Goal: Transaction & Acquisition: Subscribe to service/newsletter

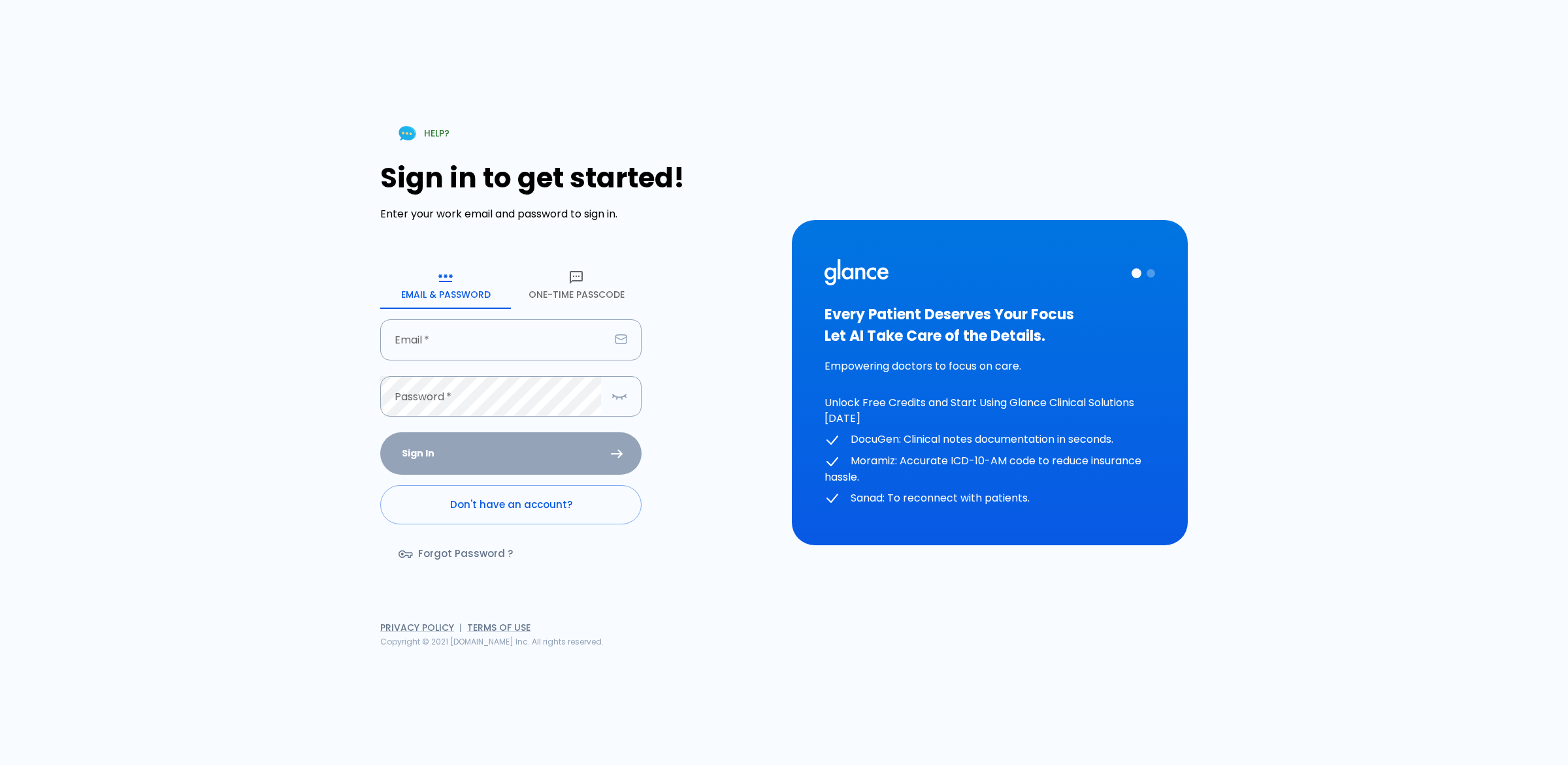
click at [583, 275] on button "One-Time Passcode" at bounding box center [577, 285] width 131 height 47
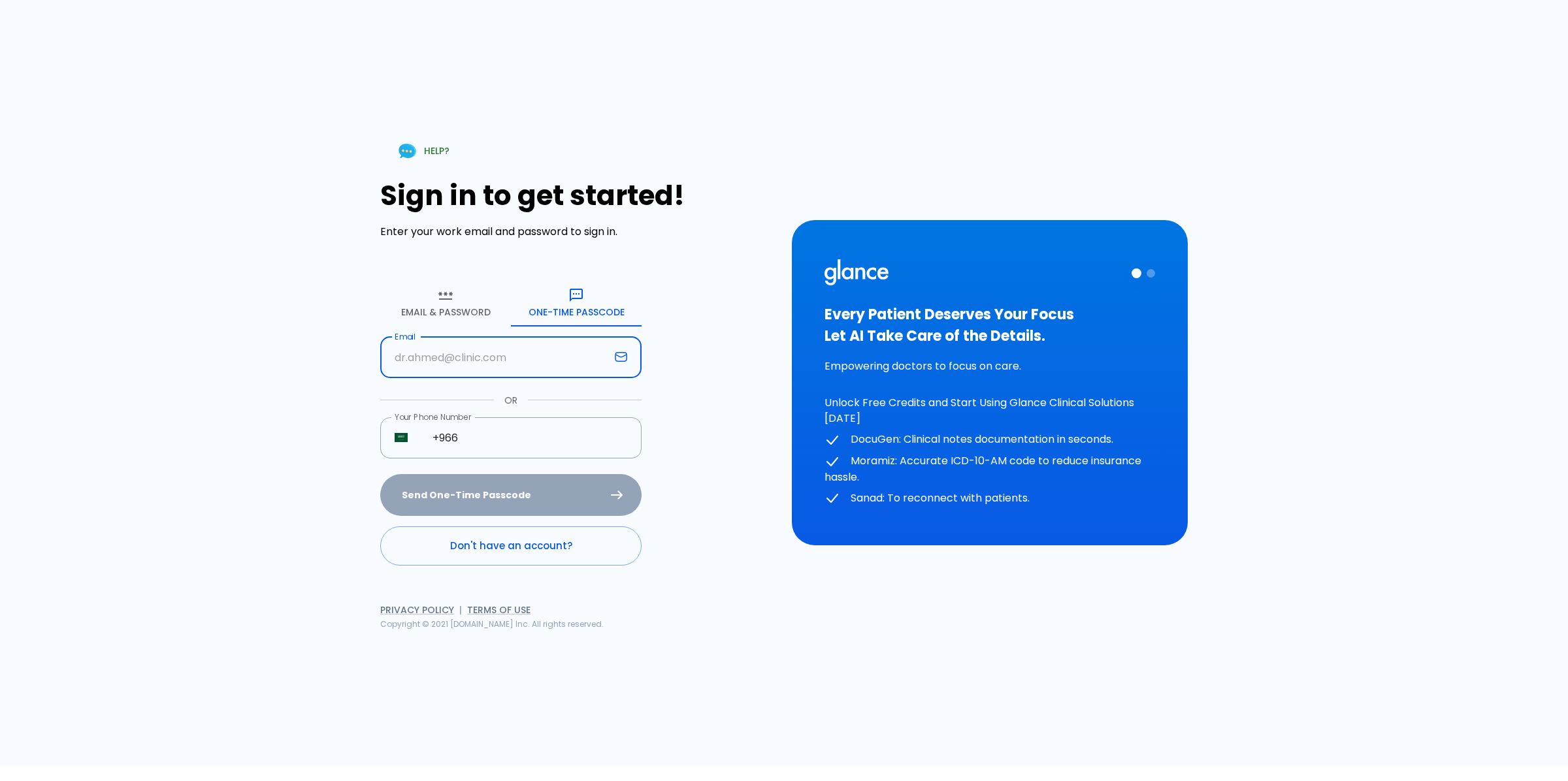
click at [507, 363] on input "text" at bounding box center [495, 357] width 230 height 41
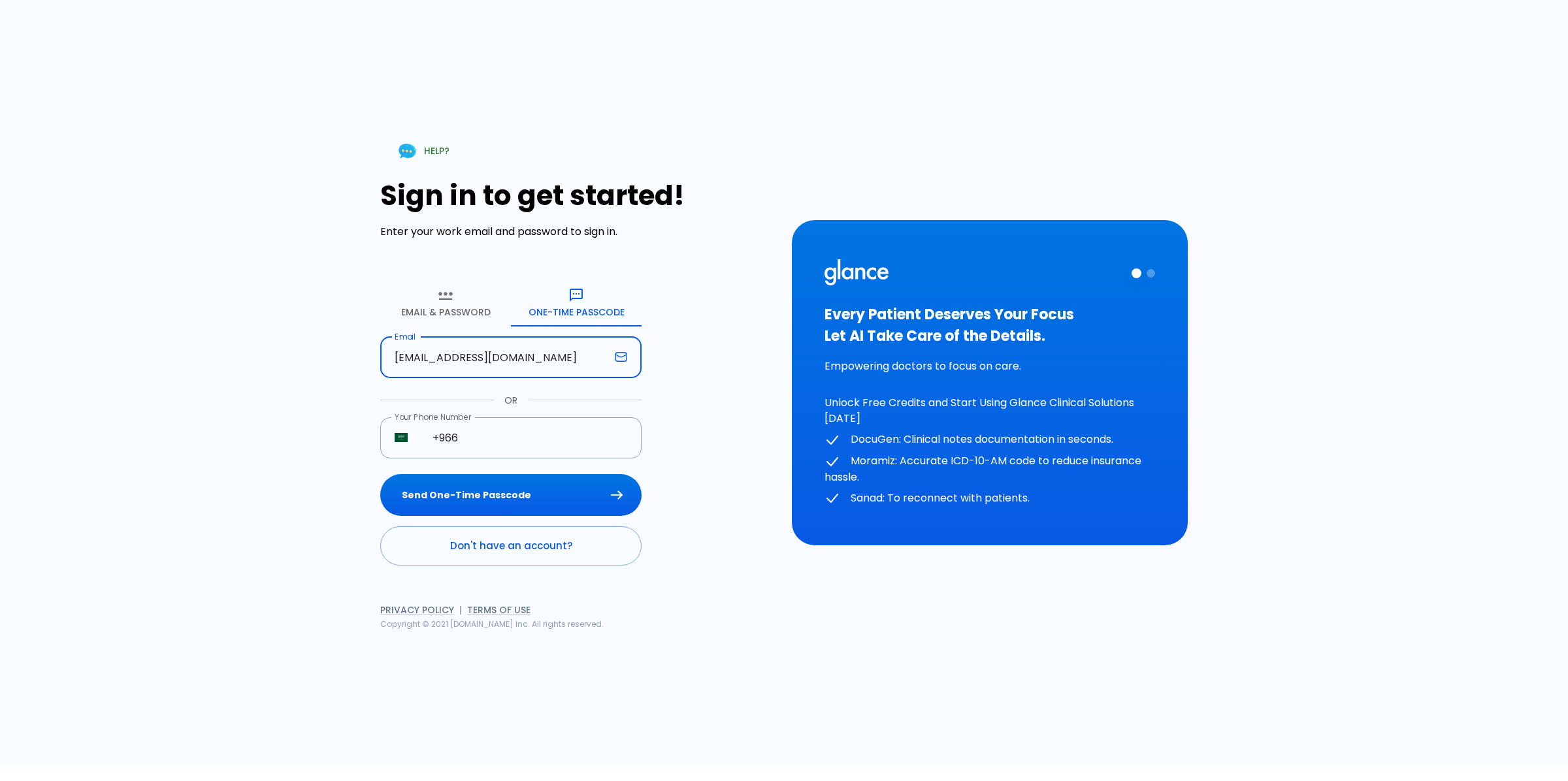
type input "[EMAIL_ADDRESS][DOMAIN_NAME]"
click at [381, 474] on button "Send One-Time Passcode" at bounding box center [511, 495] width 261 height 42
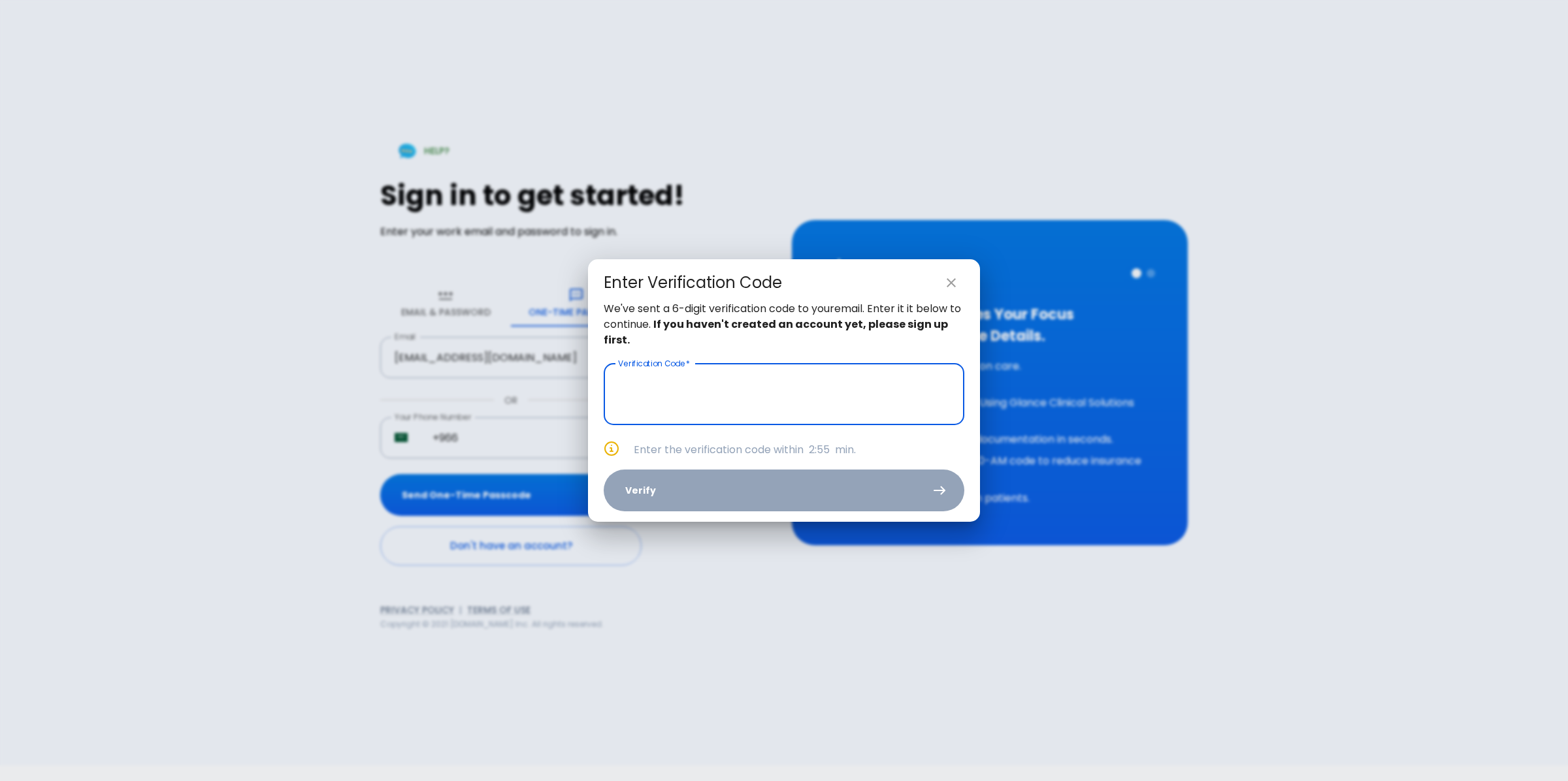
click at [692, 402] on input "text" at bounding box center [784, 394] width 360 height 62
click at [725, 402] on input "_ _ _ _ _ _" at bounding box center [784, 394] width 360 height 62
paste input "5 2 6 0 5"
paste input "5 2 6 0 5 2"
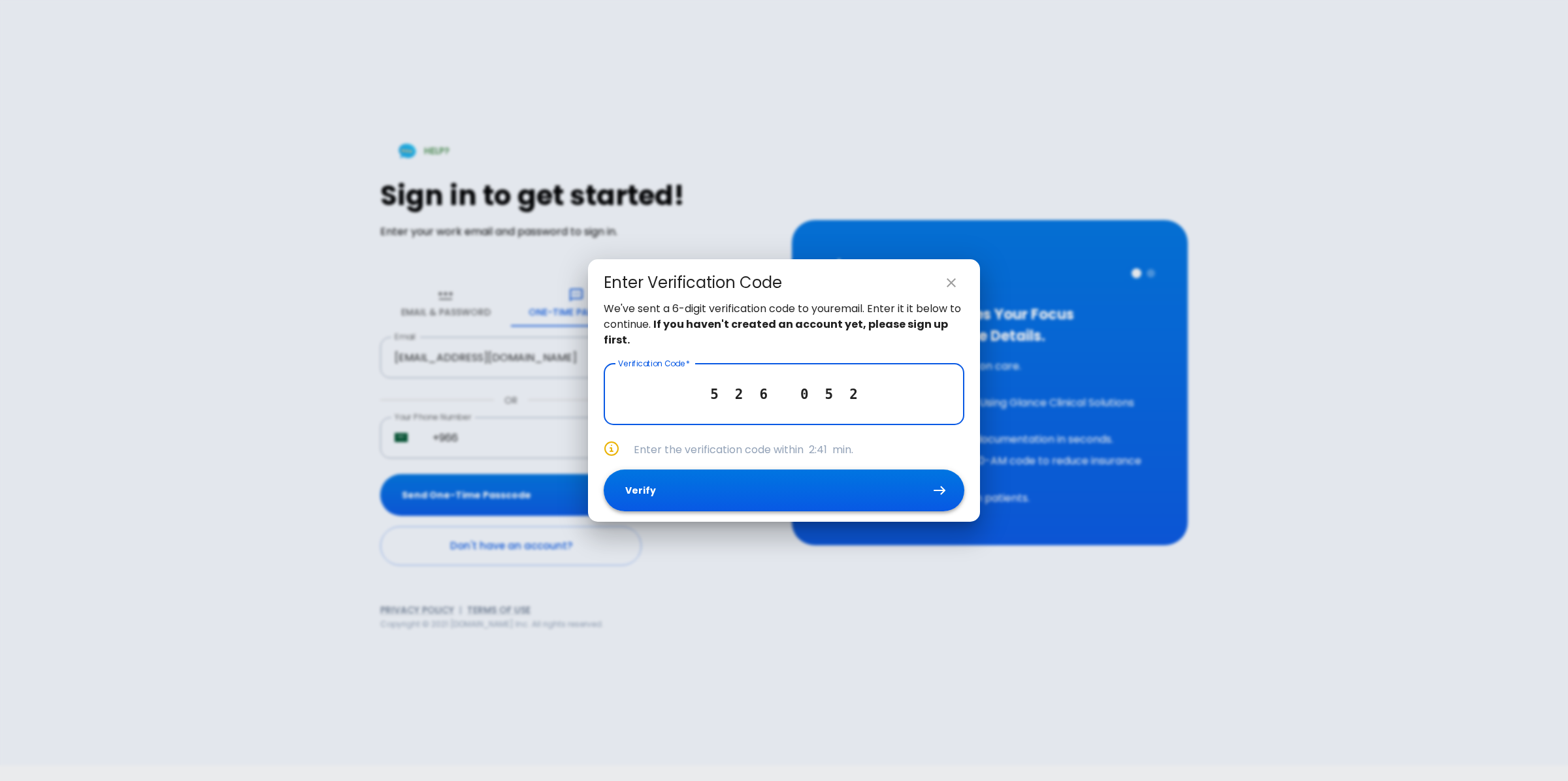
type input "5 2 6 0 5 2"
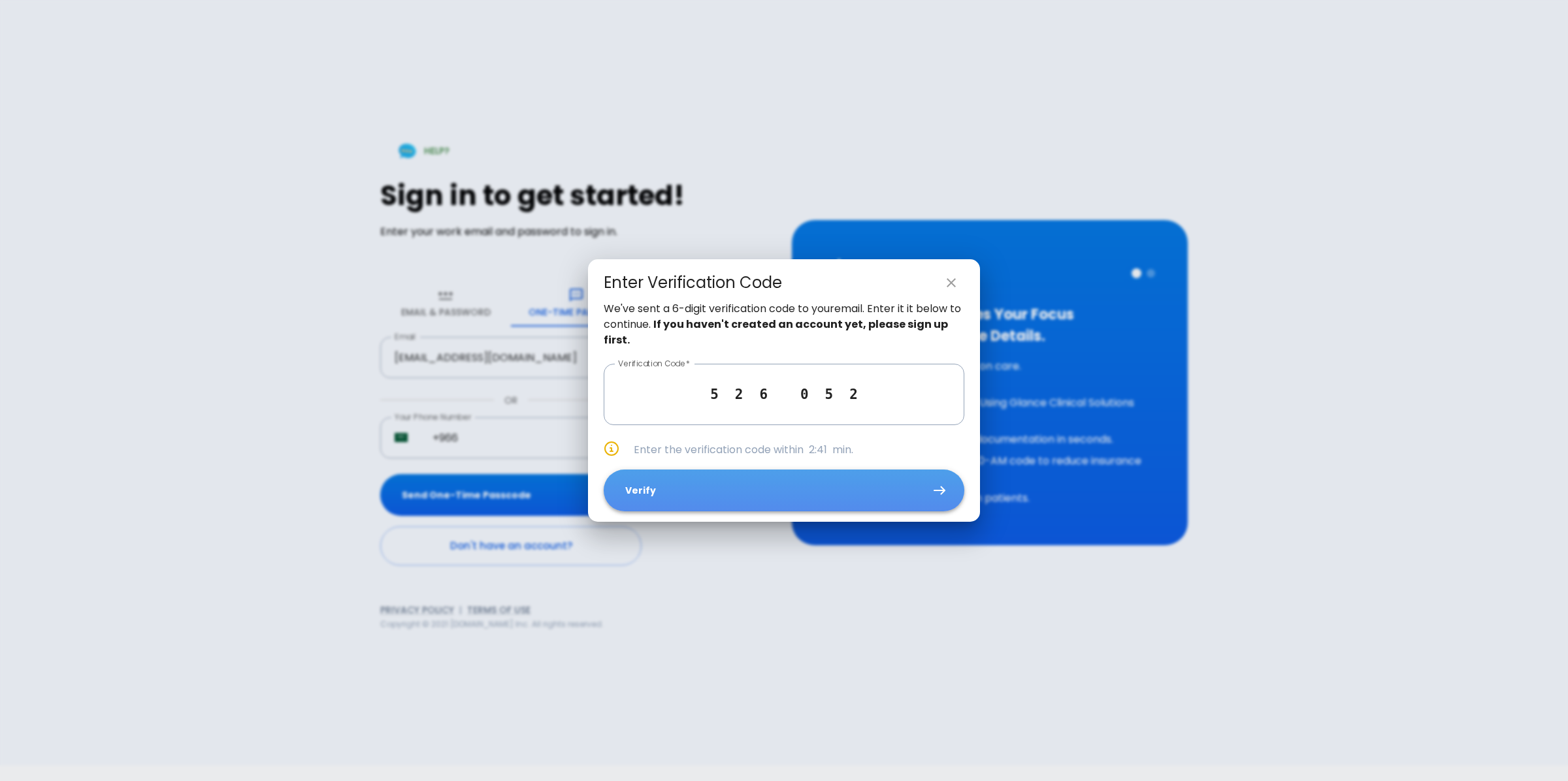
click at [726, 486] on button "Verify" at bounding box center [784, 491] width 360 height 42
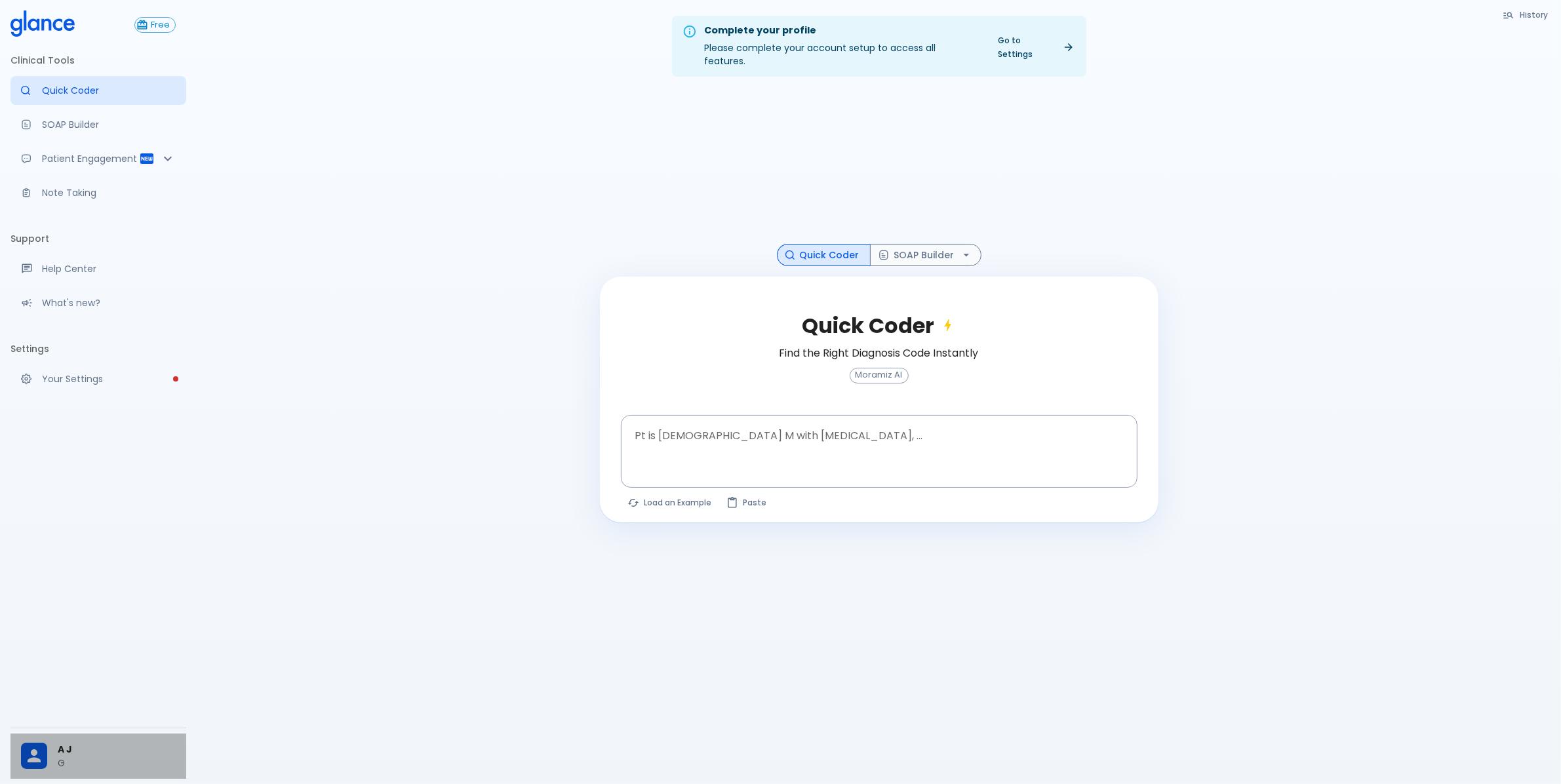
click at [72, 741] on div "A J G" at bounding box center [98, 756] width 175 height 45
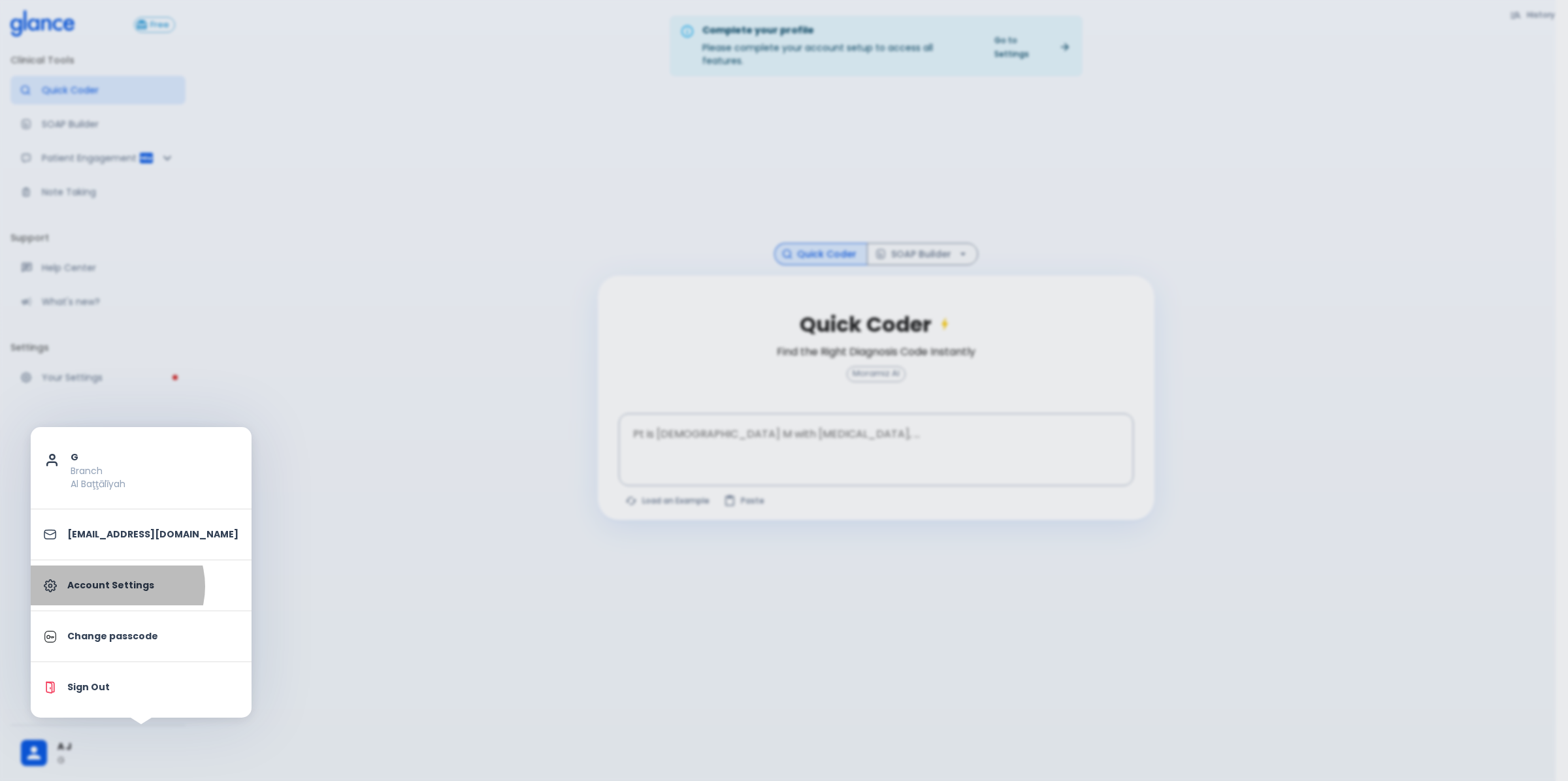
click at [117, 586] on p "Account Settings" at bounding box center [153, 585] width 171 height 14
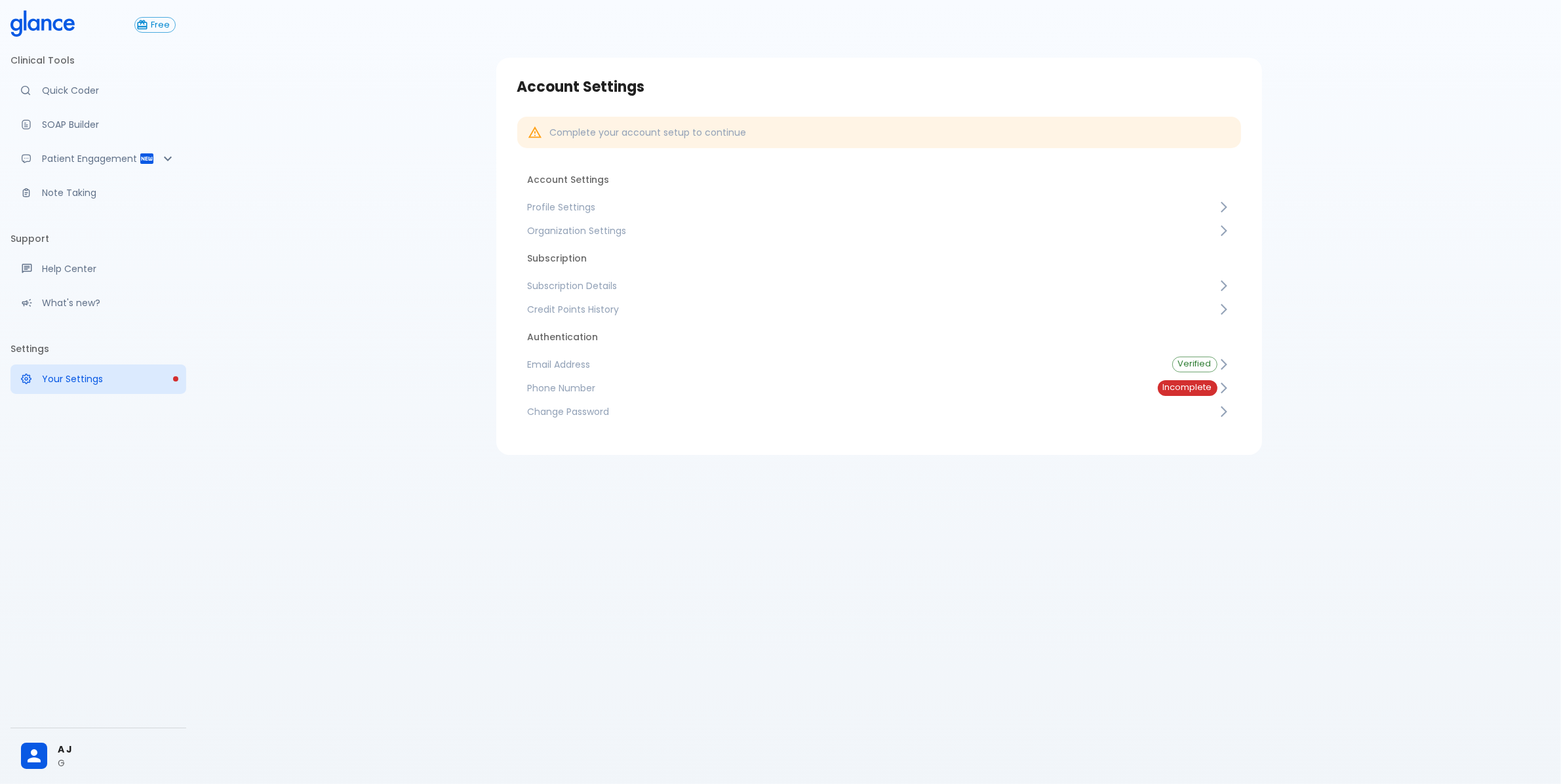
click at [555, 276] on link "Subscription Details" at bounding box center [879, 285] width 724 height 24
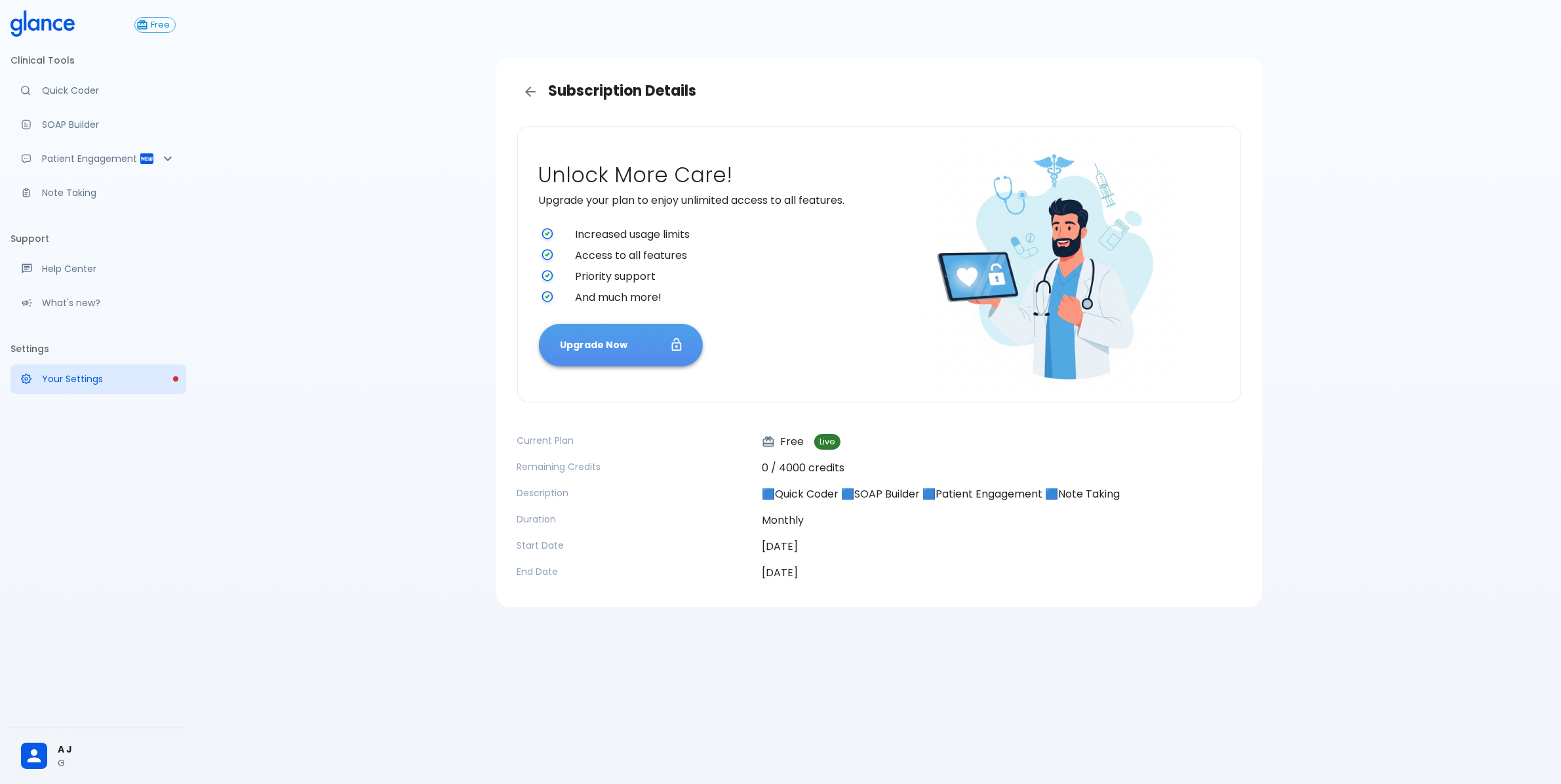
click at [624, 342] on button "Upgrade Now" at bounding box center [620, 345] width 164 height 43
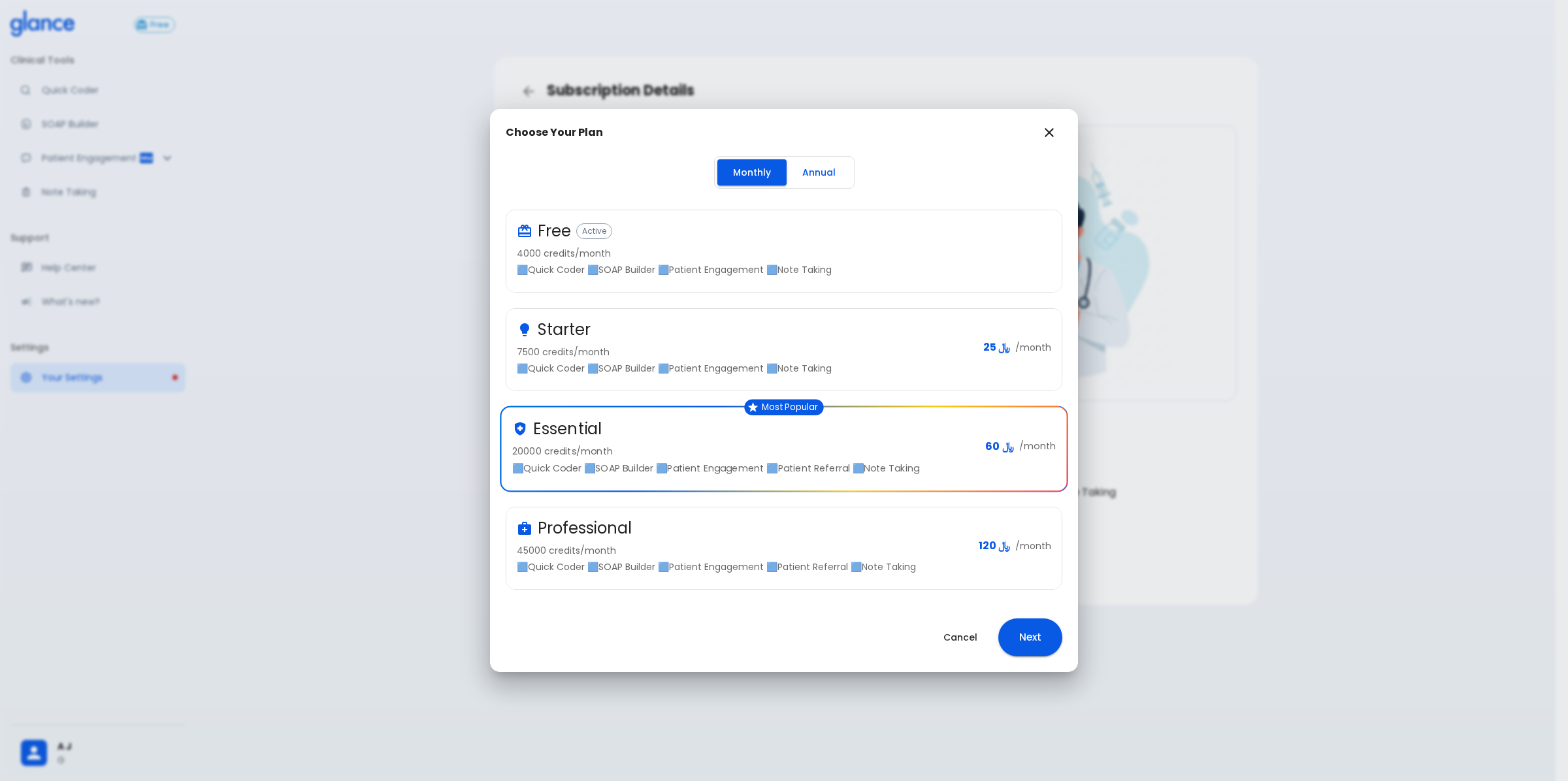
click at [1028, 642] on button "Next" at bounding box center [1029, 637] width 64 height 38
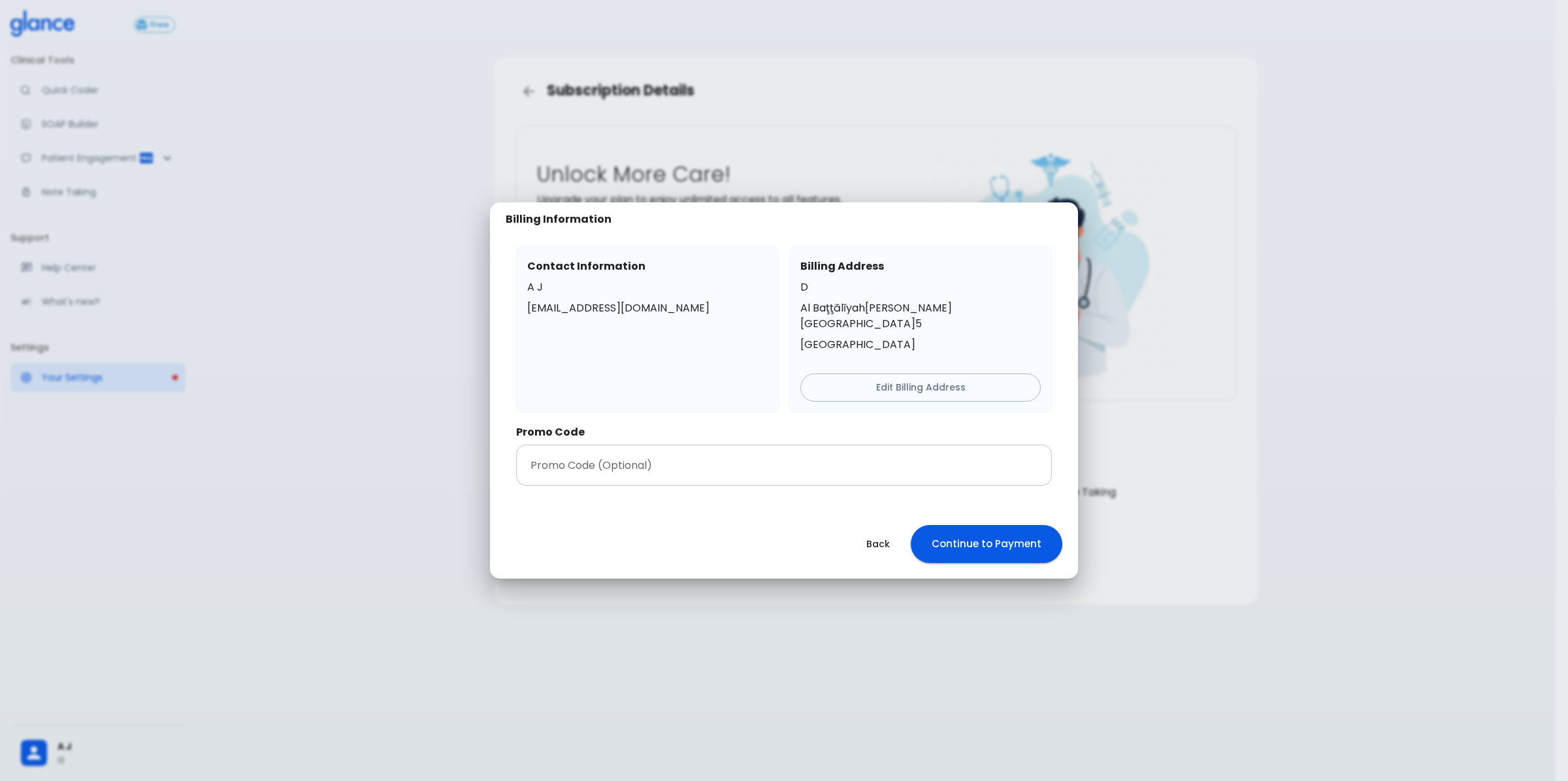
click at [761, 459] on input "text" at bounding box center [783, 465] width 536 height 41
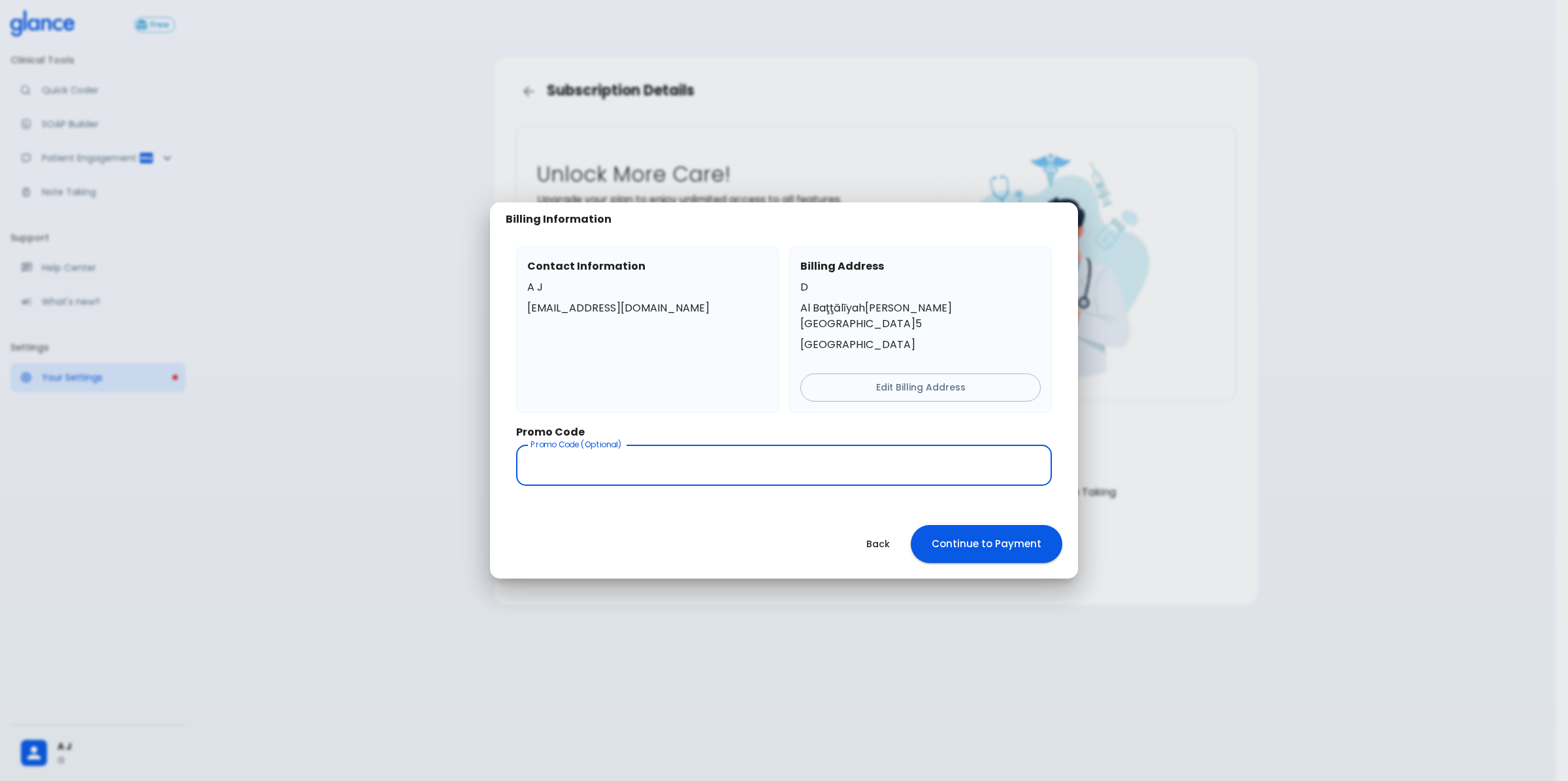
paste input "GlanceSept15"
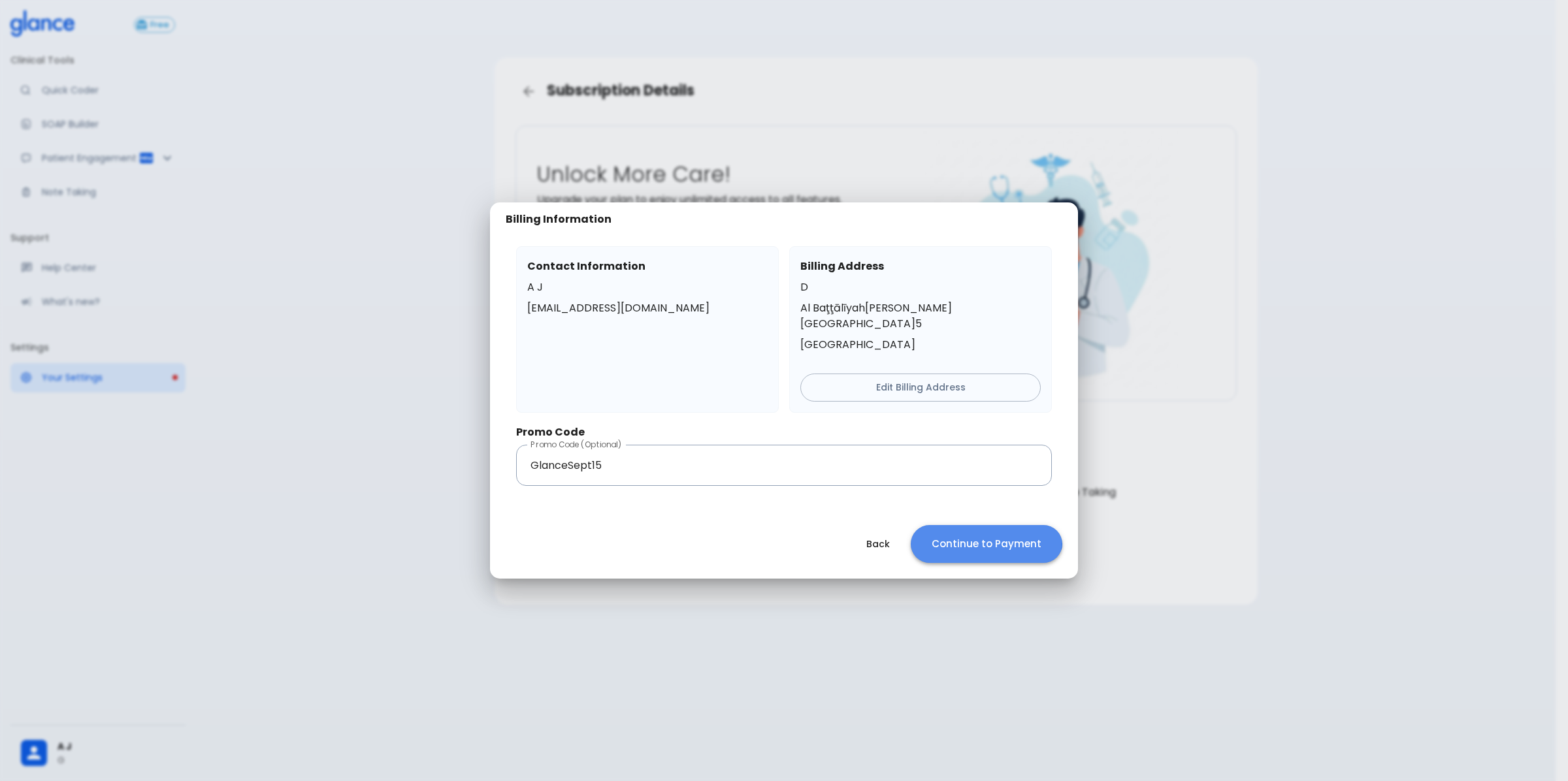
drag, startPoint x: 984, startPoint y: 529, endPoint x: 995, endPoint y: 529, distance: 11.0
click at [985, 529] on button "Continue to Payment" at bounding box center [986, 544] width 152 height 38
click at [961, 536] on button "Continue to Payment" at bounding box center [986, 544] width 152 height 38
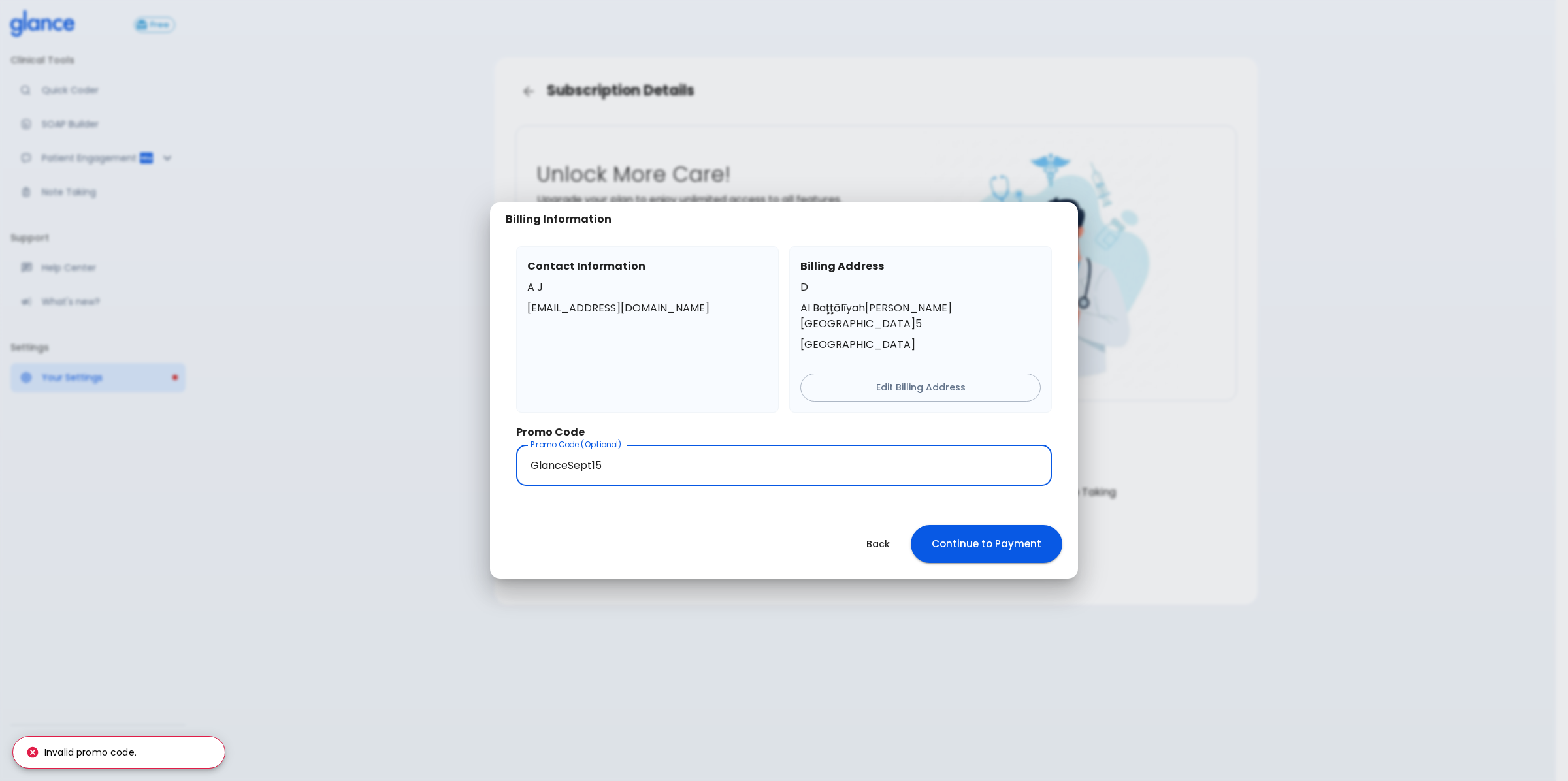
click at [594, 454] on input "GlanceSept15" at bounding box center [783, 465] width 536 height 41
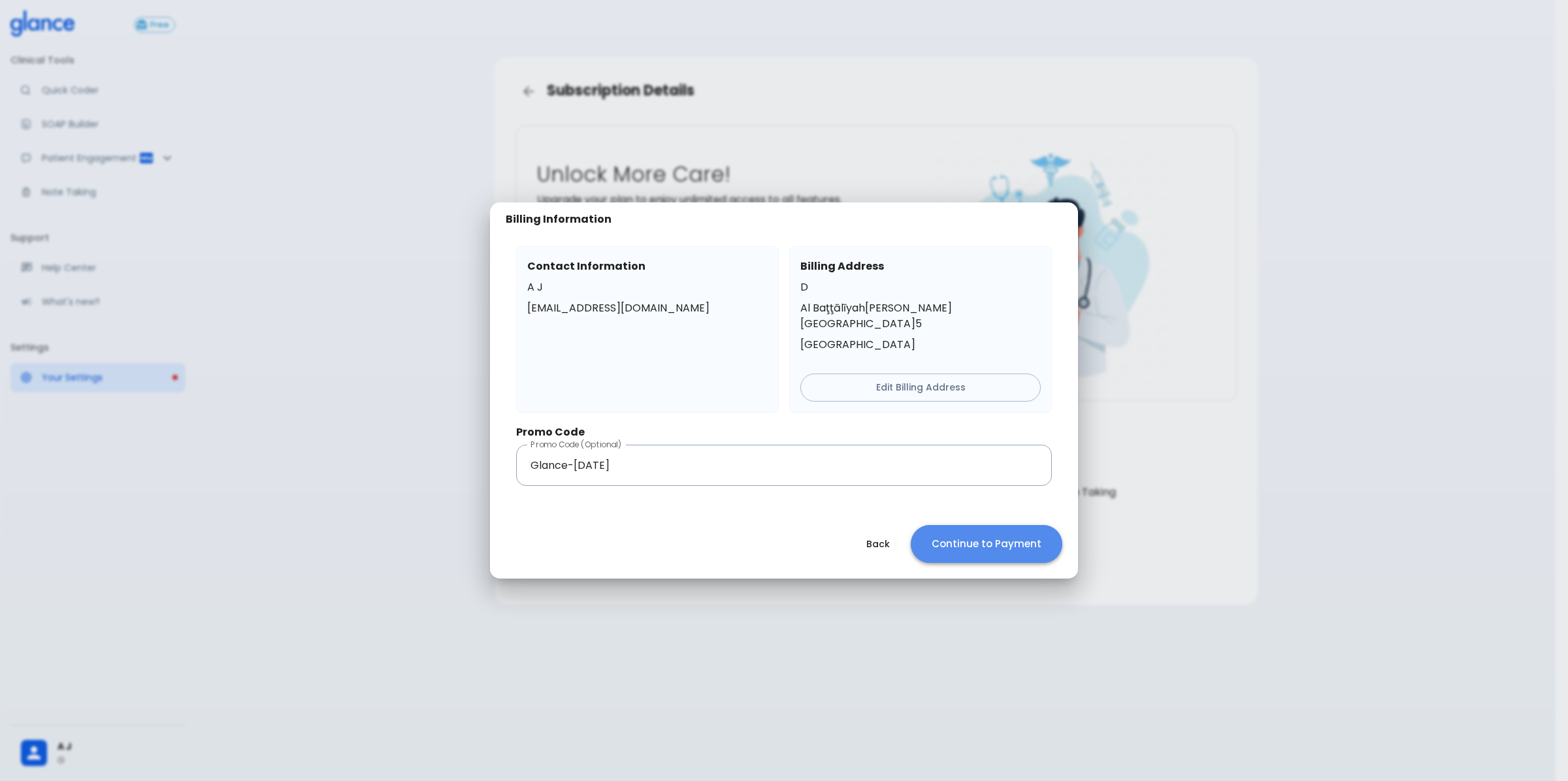
click at [1000, 536] on button "Continue to Payment" at bounding box center [986, 544] width 152 height 38
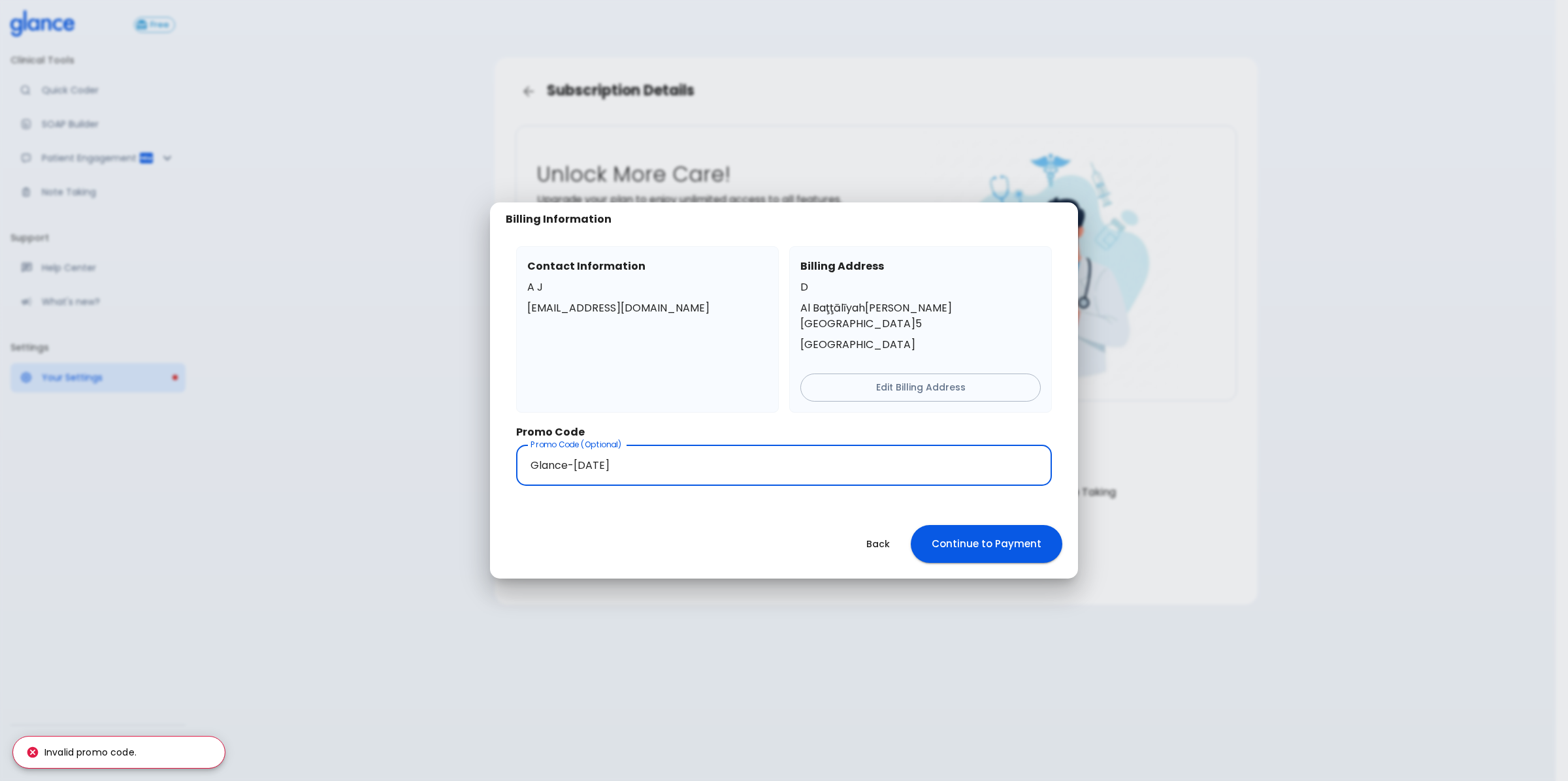
click at [599, 461] on input "Glance-[DATE]" at bounding box center [783, 465] width 536 height 41
click at [601, 453] on input "GlanceSept15" at bounding box center [783, 465] width 536 height 41
paste input "Qatif-GS9"
type input "Qatif-GS95"
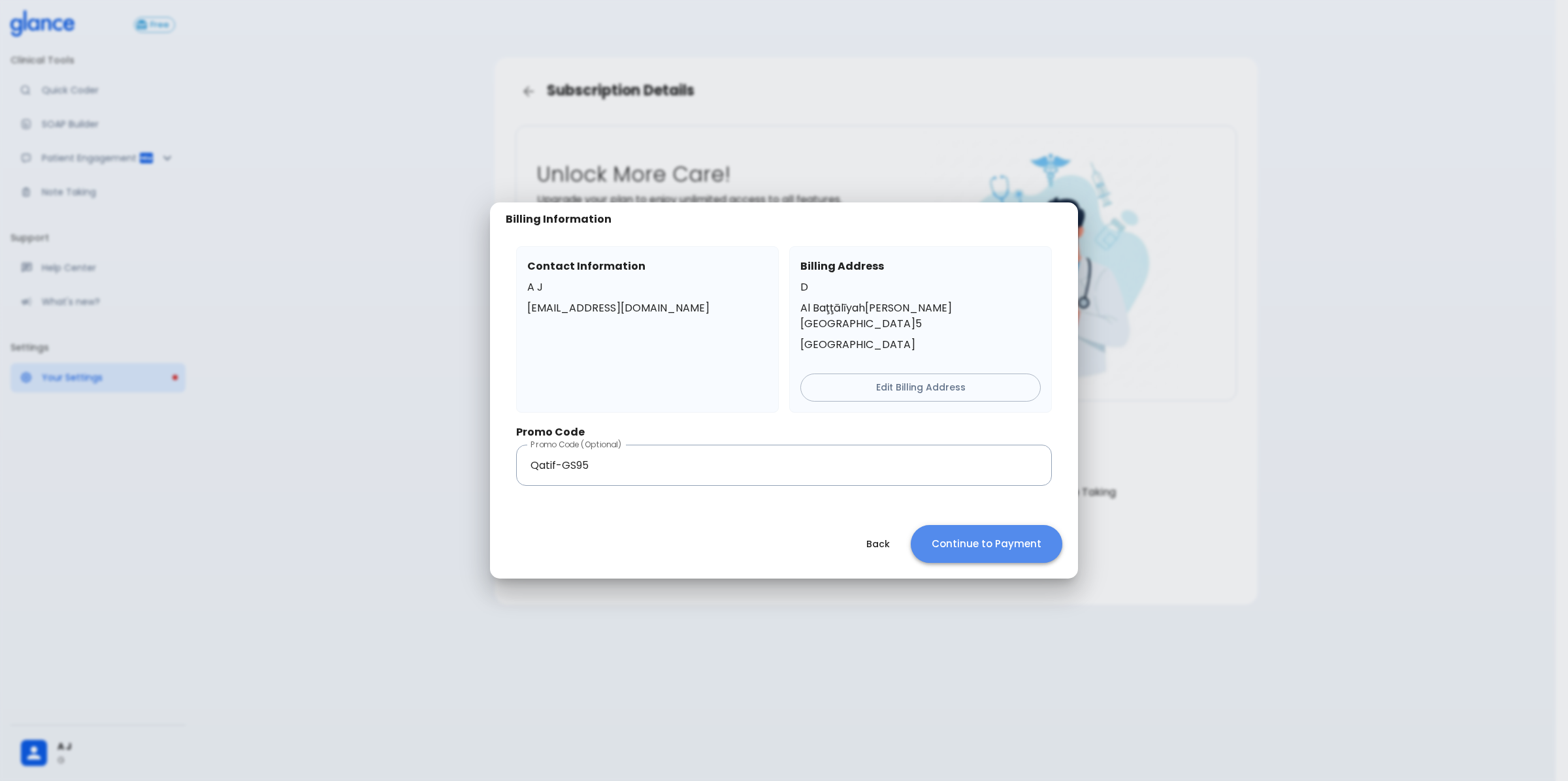
click at [991, 526] on button "Continue to Payment" at bounding box center [986, 544] width 152 height 38
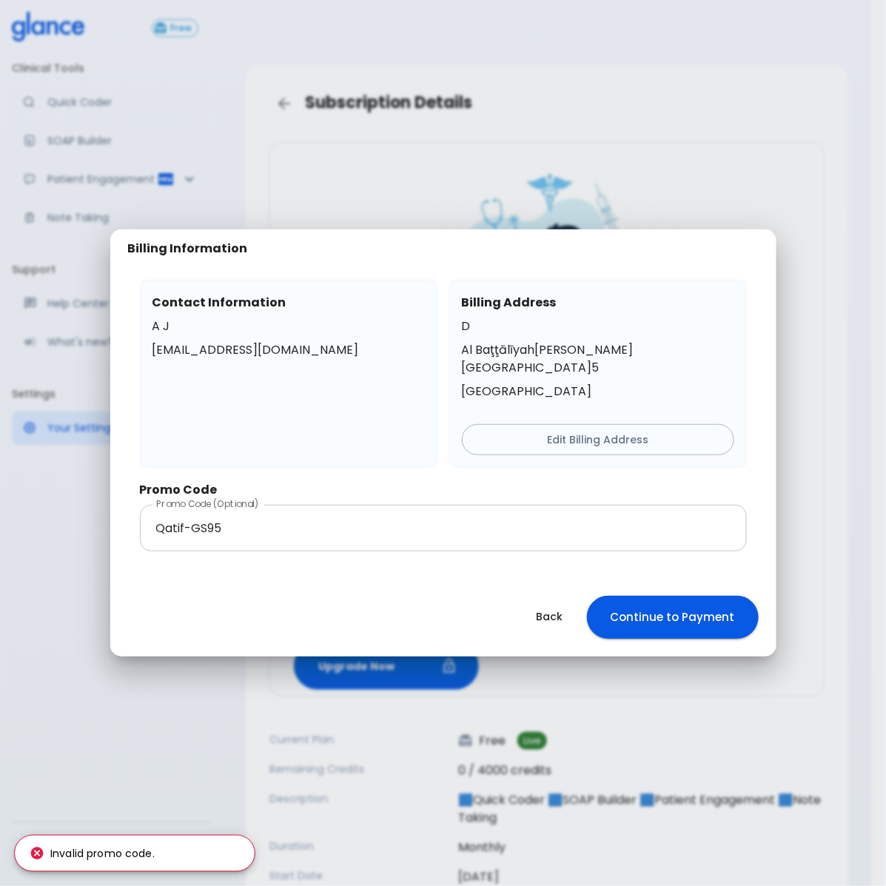
click at [337, 510] on input "Qatif-GS95" at bounding box center [443, 528] width 607 height 47
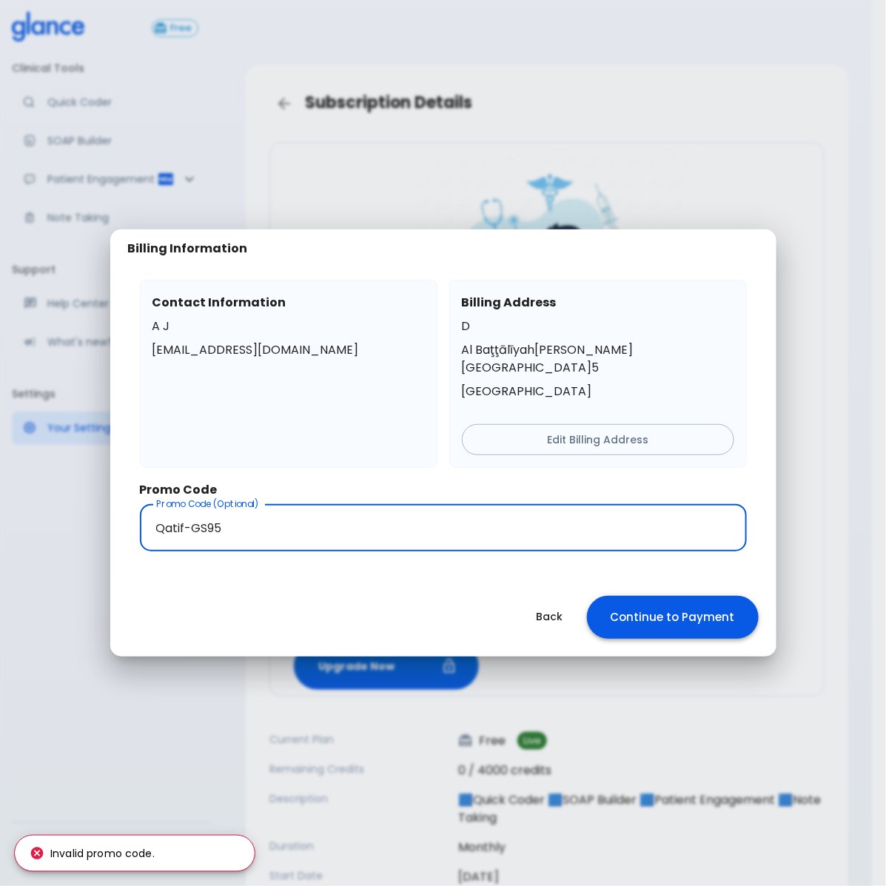
click at [679, 607] on button "Continue to Payment" at bounding box center [673, 617] width 172 height 43
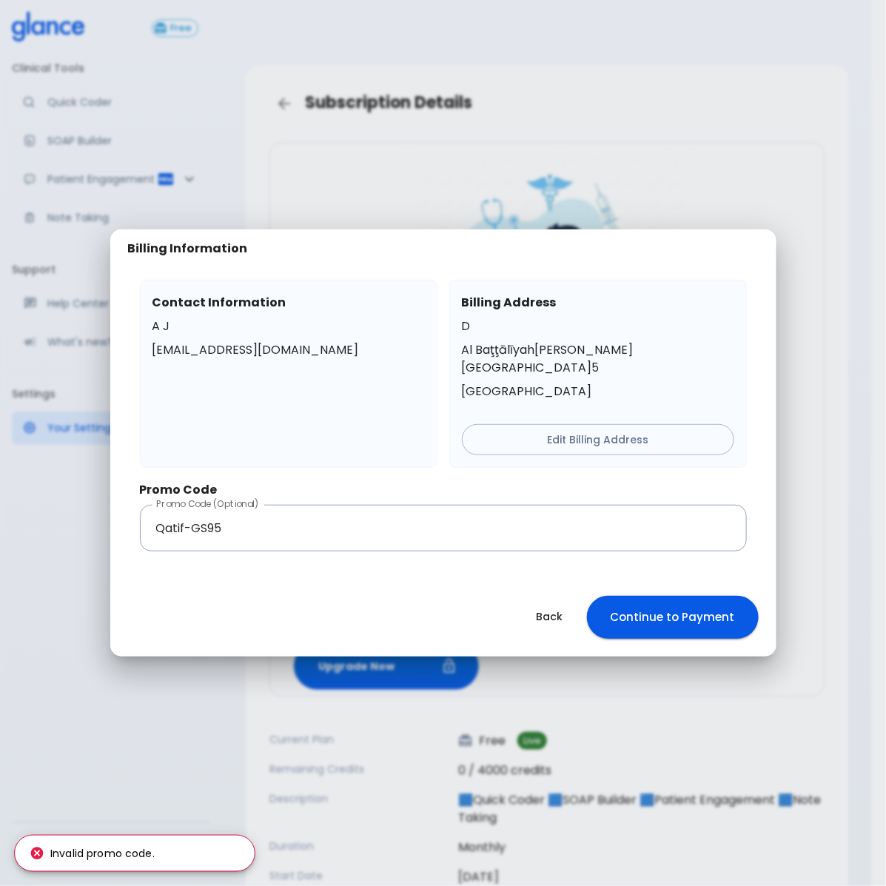
drag, startPoint x: 570, startPoint y: 607, endPoint x: 404, endPoint y: 562, distance: 172.3
click at [408, 537] on div "Billing Information Contact Information A J [EMAIL_ADDRESS][DOMAIN_NAME] Billin…" at bounding box center [443, 442] width 666 height 427
click at [392, 610] on div "Back Continue to Payment" at bounding box center [443, 617] width 666 height 78
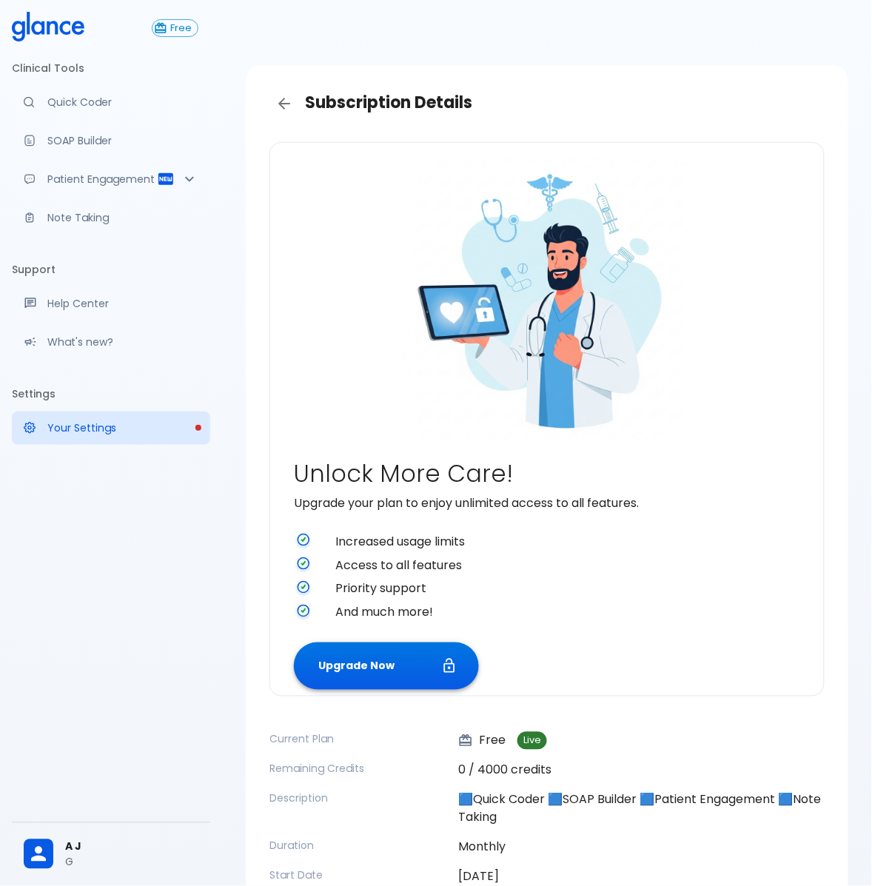
click at [411, 648] on button "Upgrade Now" at bounding box center [386, 666] width 185 height 48
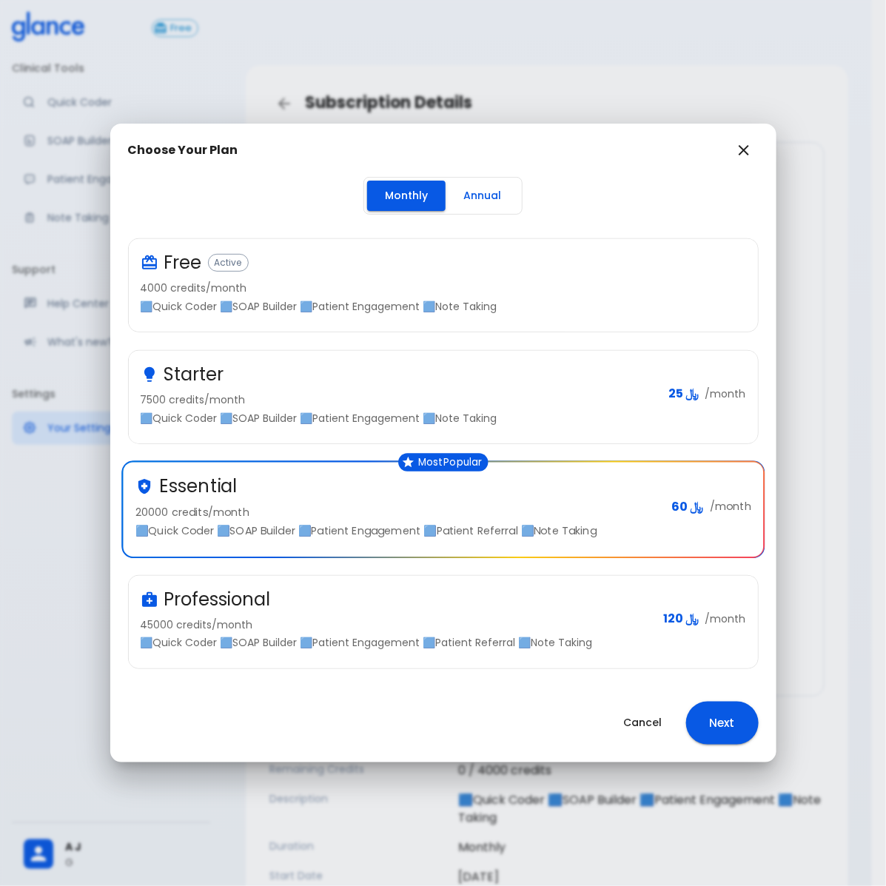
drag, startPoint x: 715, startPoint y: 715, endPoint x: 675, endPoint y: 705, distance: 40.6
click at [712, 715] on button "Next" at bounding box center [722, 722] width 73 height 43
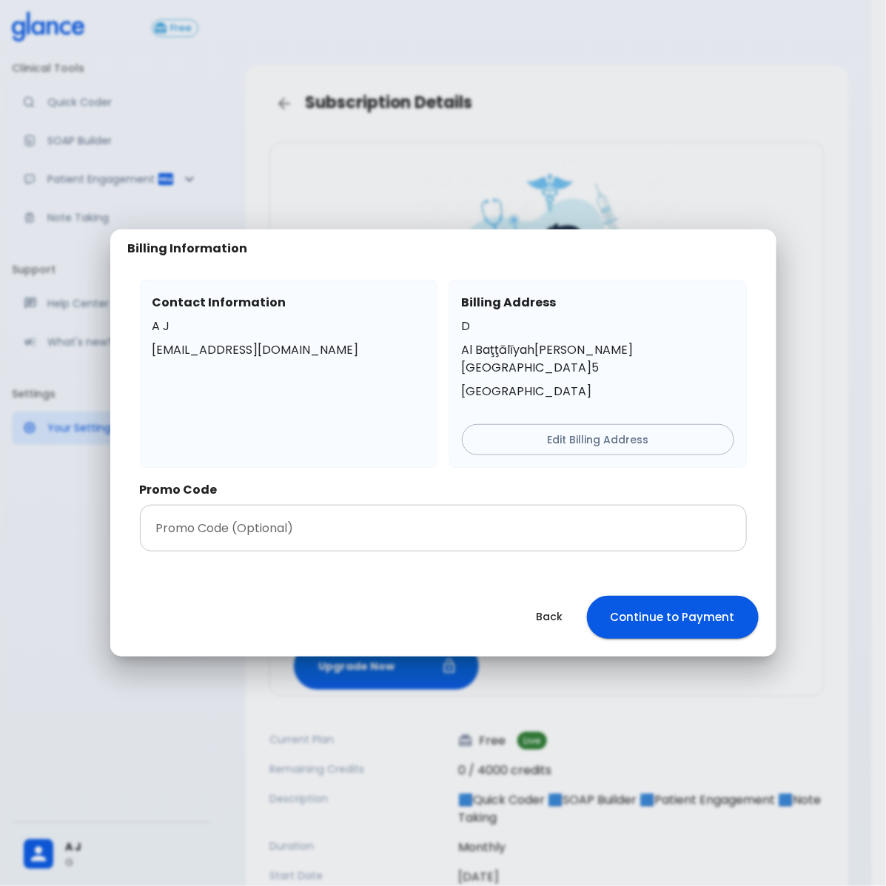
click at [304, 522] on input "text" at bounding box center [443, 528] width 607 height 47
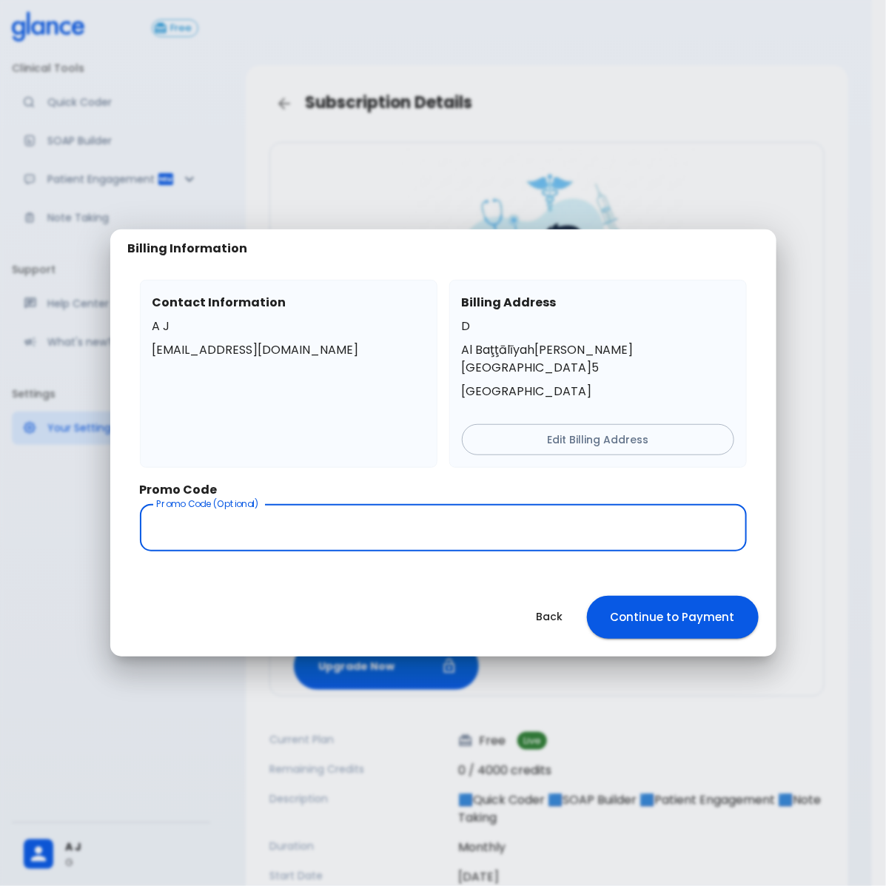
paste input "Qatif-GS95"
type input "Qatif-GS95"
click at [663, 603] on button "Continue to Payment" at bounding box center [673, 617] width 172 height 43
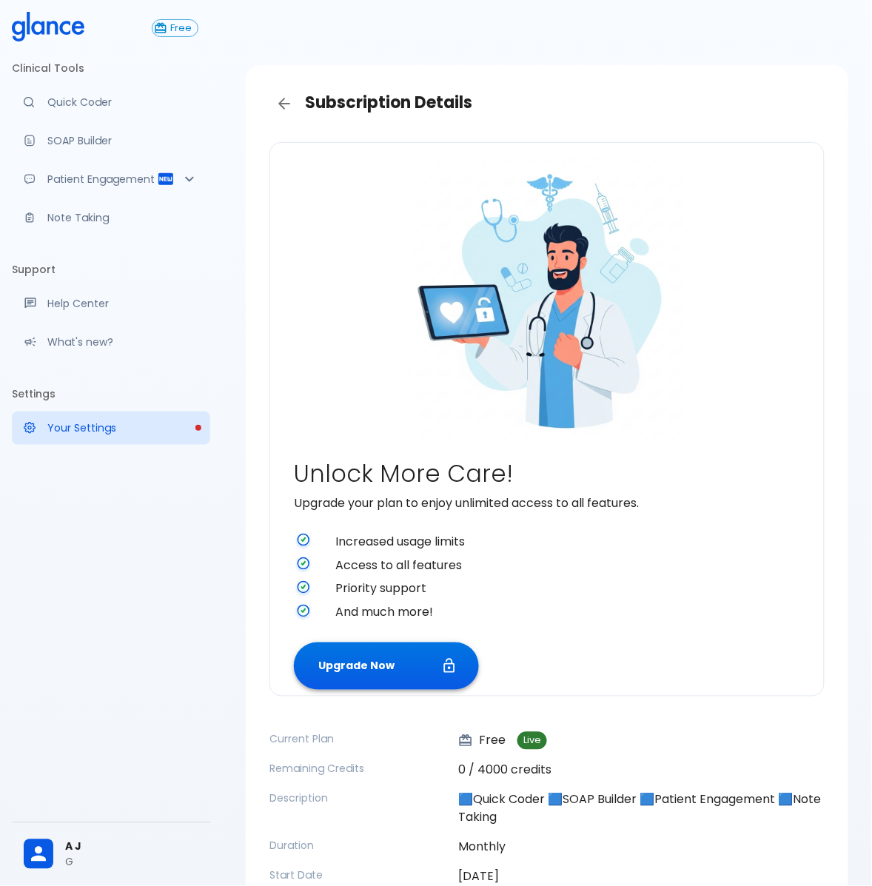
click at [402, 663] on button "Upgrade Now" at bounding box center [386, 666] width 185 height 48
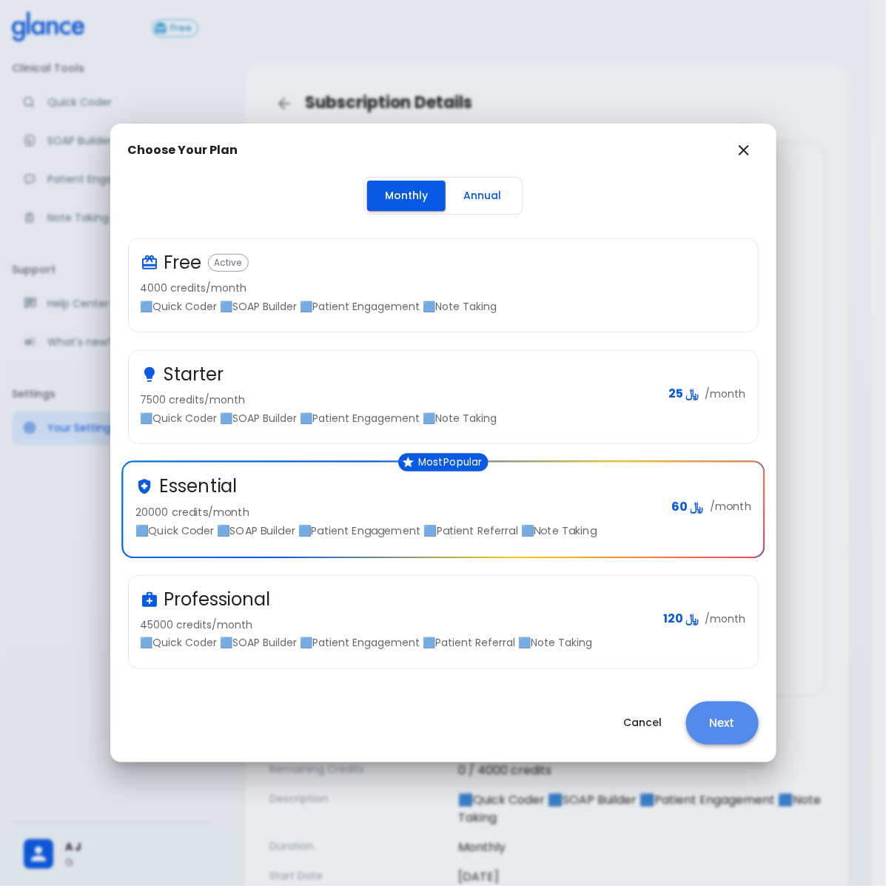
click at [720, 731] on button "Next" at bounding box center [722, 722] width 73 height 43
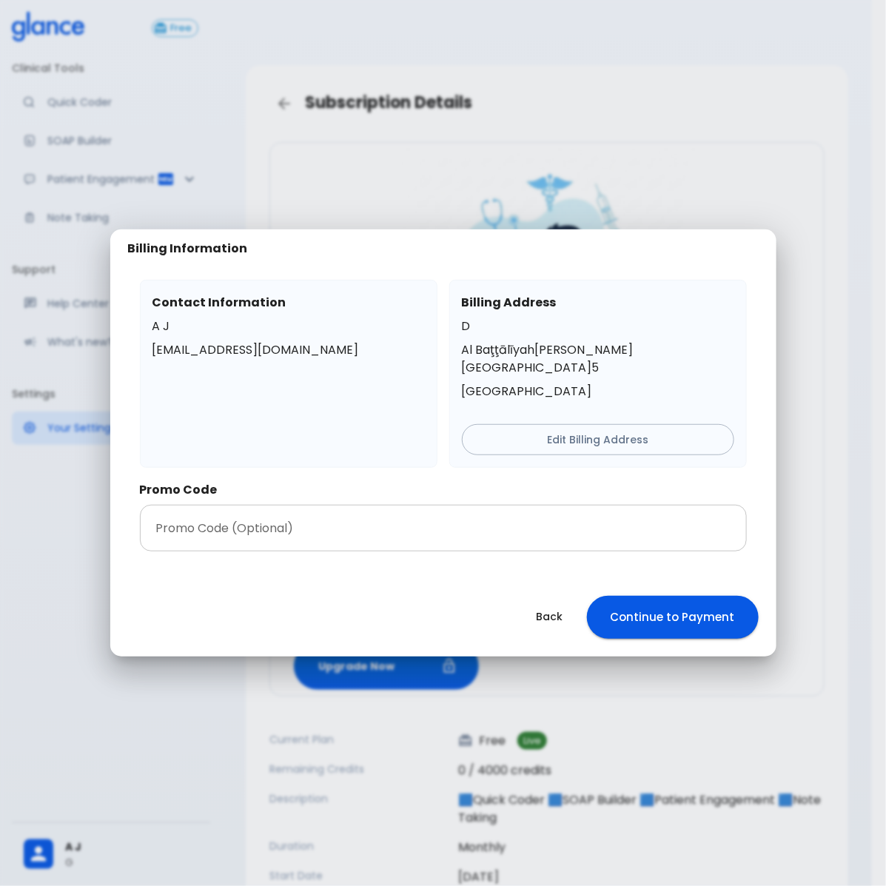
click at [263, 520] on input "text" at bounding box center [443, 528] width 607 height 47
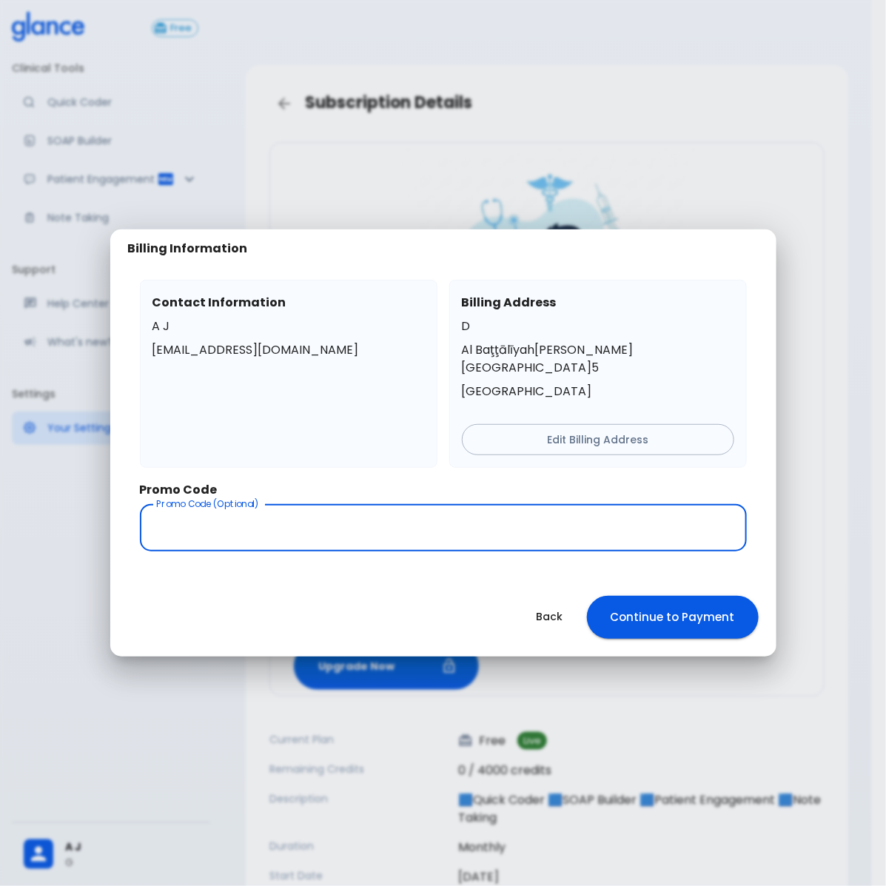
click at [290, 514] on input "text" at bounding box center [443, 528] width 607 height 47
paste input "GlanceSept15"
type input "GlanceSept15"
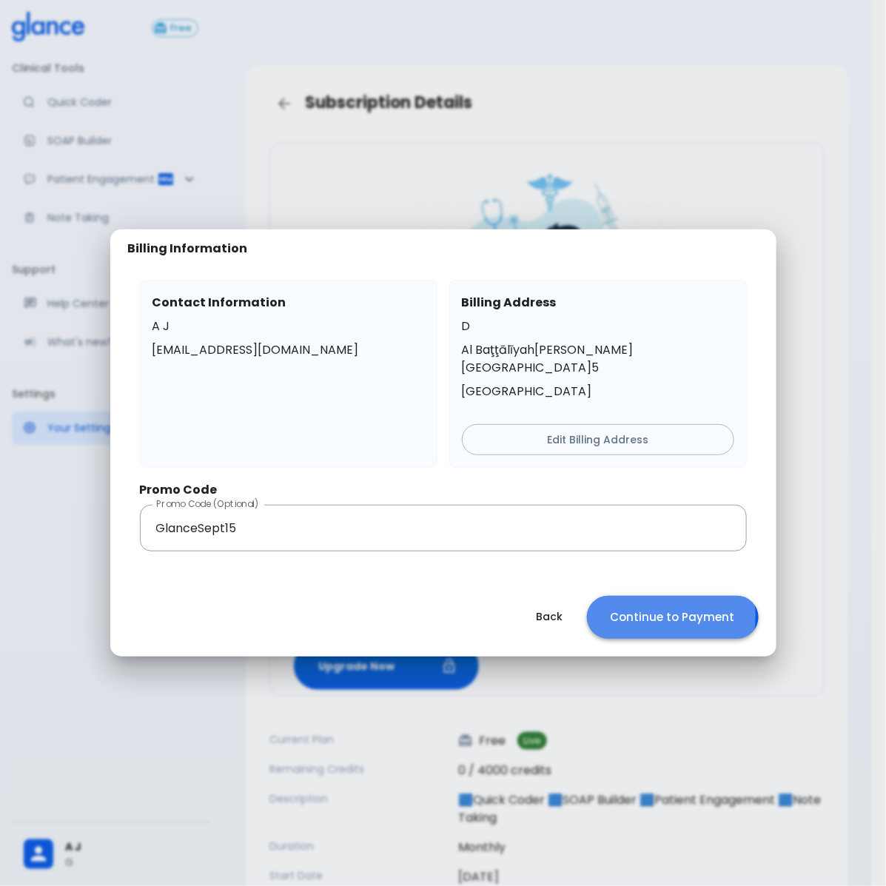
click at [648, 607] on button "Continue to Payment" at bounding box center [673, 617] width 172 height 43
